Goal: Information Seeking & Learning: Learn about a topic

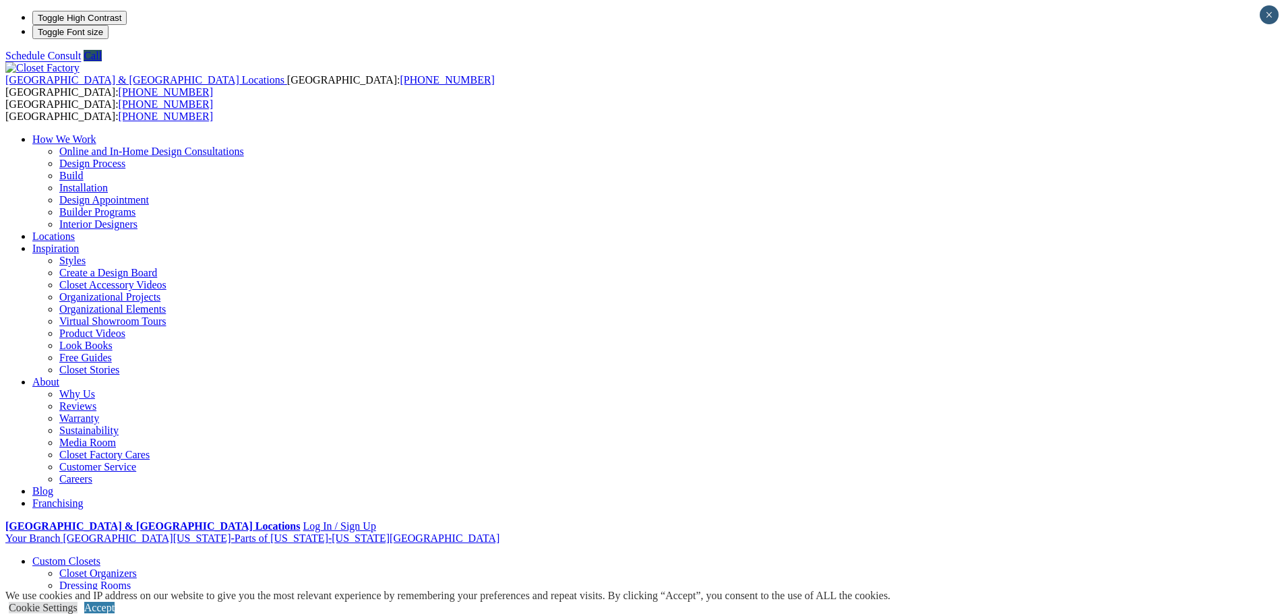
click at [100, 555] on link "Custom Closets" at bounding box center [66, 560] width 68 height 11
click at [133, 604] on link "Reach-in Closets" at bounding box center [95, 609] width 73 height 11
click at [129, 604] on link "Entertainment Centers" at bounding box center [80, 609] width 97 height 11
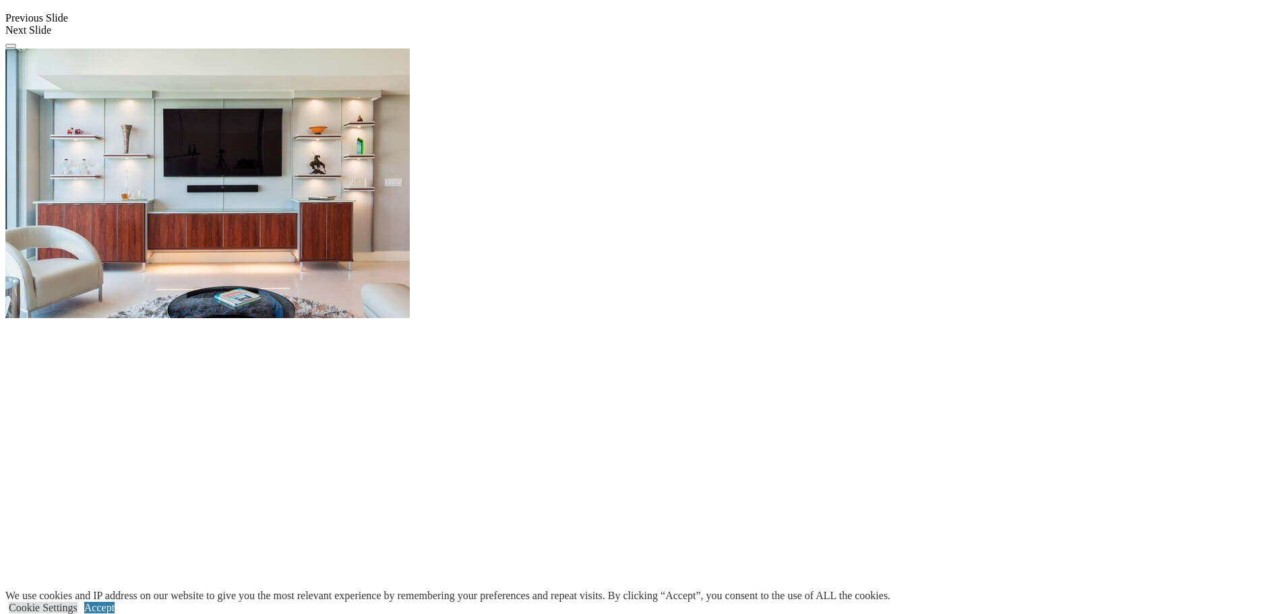
scroll to position [1280, 0]
